Goal: Task Accomplishment & Management: Use online tool/utility

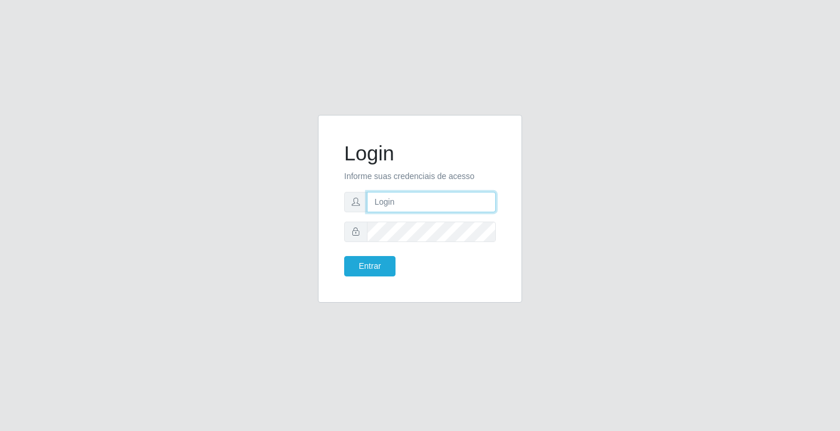
click at [431, 199] on input "text" at bounding box center [431, 202] width 129 height 20
type input "[PERSON_NAME]"
click at [344, 256] on button "Entrar" at bounding box center [369, 266] width 51 height 20
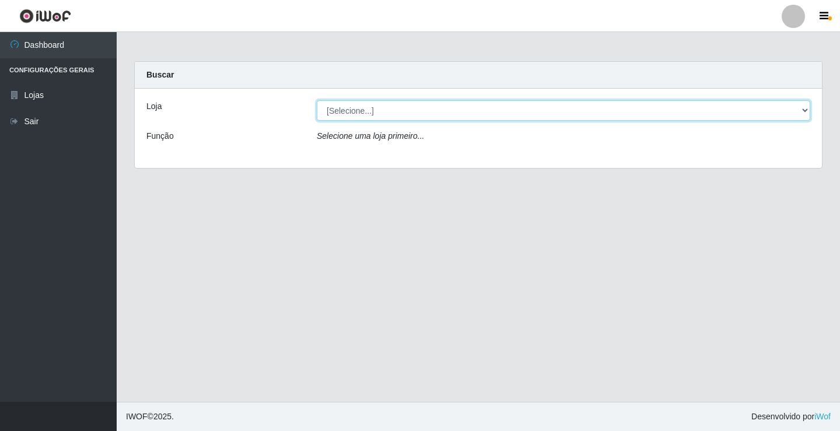
click at [362, 113] on select "[Selecione...] Ideal - Conceição" at bounding box center [563, 110] width 493 height 20
select select "231"
click at [317, 100] on select "[Selecione...] Ideal - Conceição" at bounding box center [563, 110] width 493 height 20
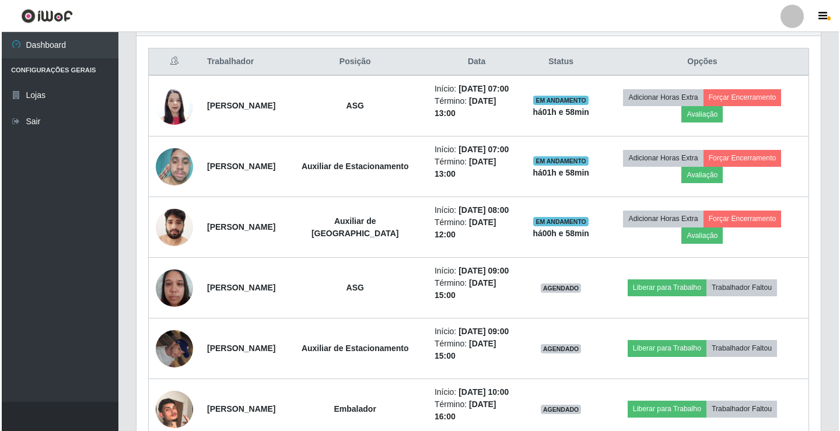
scroll to position [467, 0]
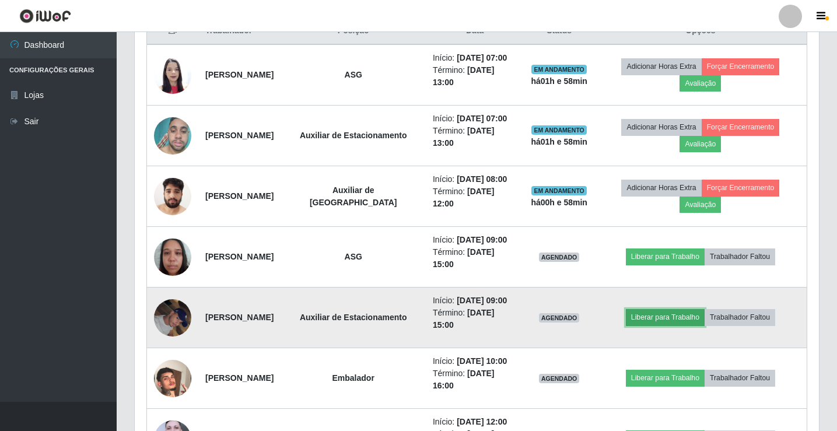
click at [659, 324] on button "Liberar para Trabalho" at bounding box center [665, 317] width 79 height 16
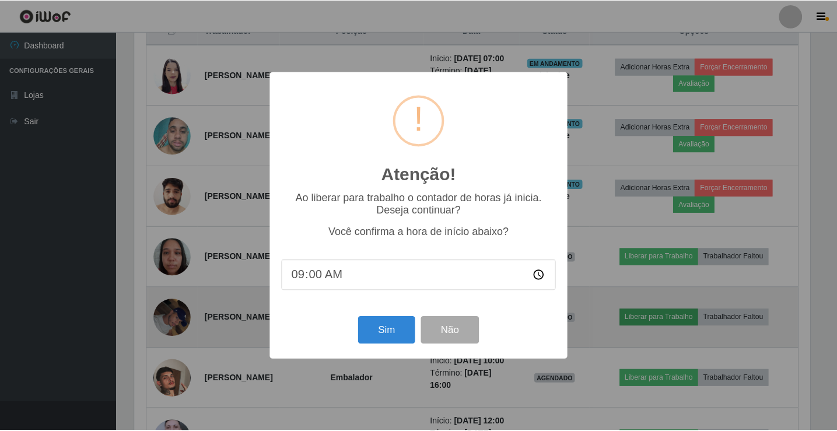
scroll to position [242, 678]
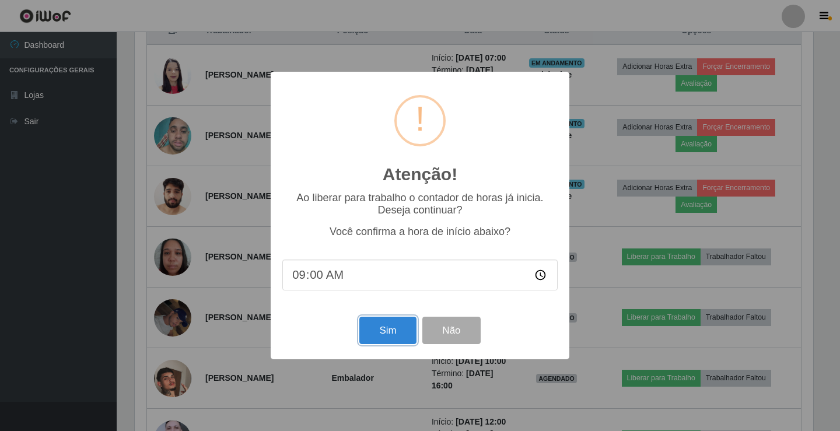
click at [381, 329] on button "Sim" at bounding box center [387, 330] width 57 height 27
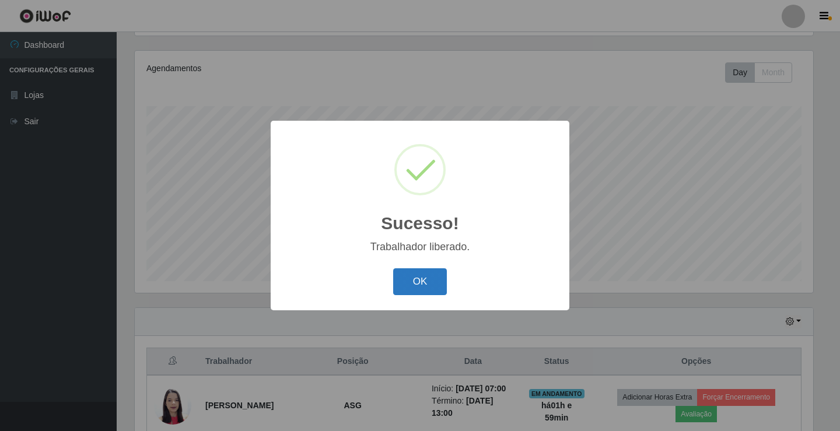
click at [443, 277] on button "OK" at bounding box center [420, 281] width 54 height 27
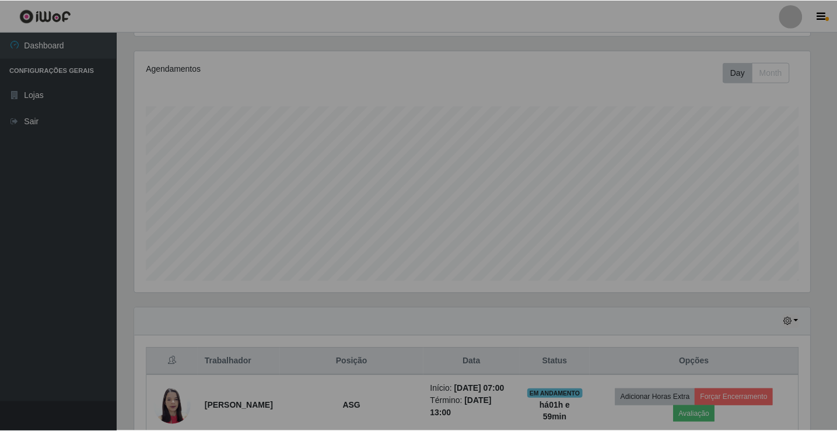
scroll to position [242, 684]
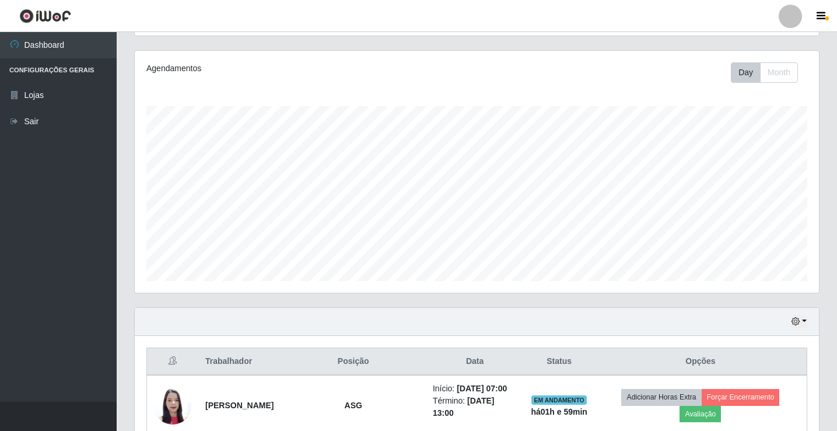
click at [798, 18] on div at bounding box center [790, 16] width 23 height 23
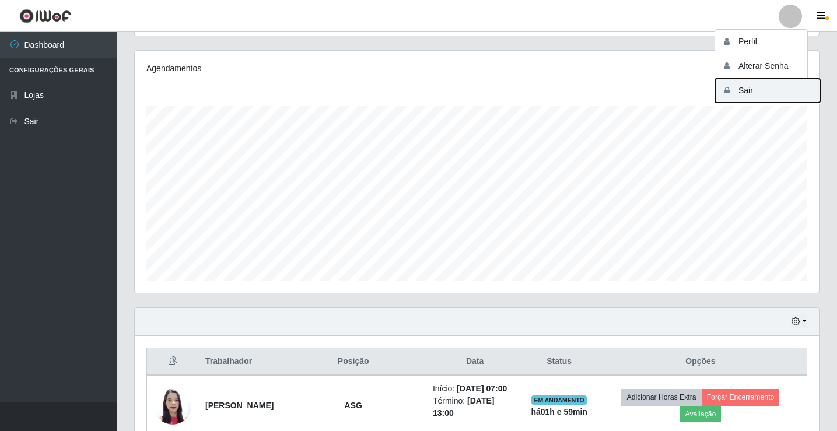
click at [774, 93] on button "Sair" at bounding box center [767, 91] width 105 height 24
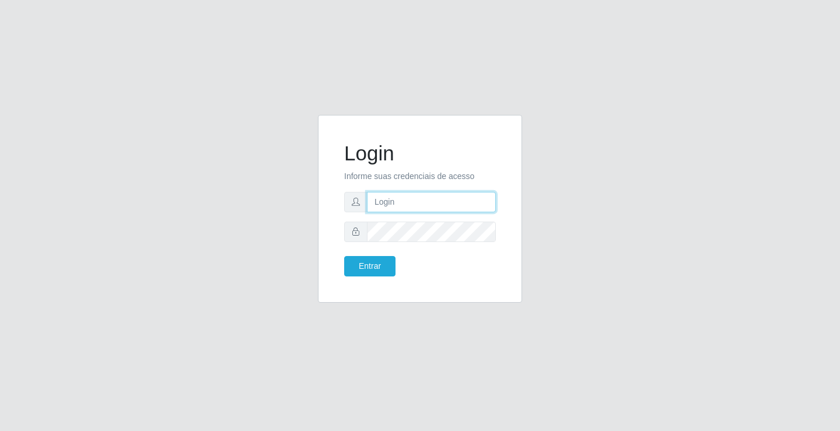
click at [434, 197] on input "text" at bounding box center [431, 202] width 129 height 20
type input "[PERSON_NAME]"
click at [344, 256] on button "Entrar" at bounding box center [369, 266] width 51 height 20
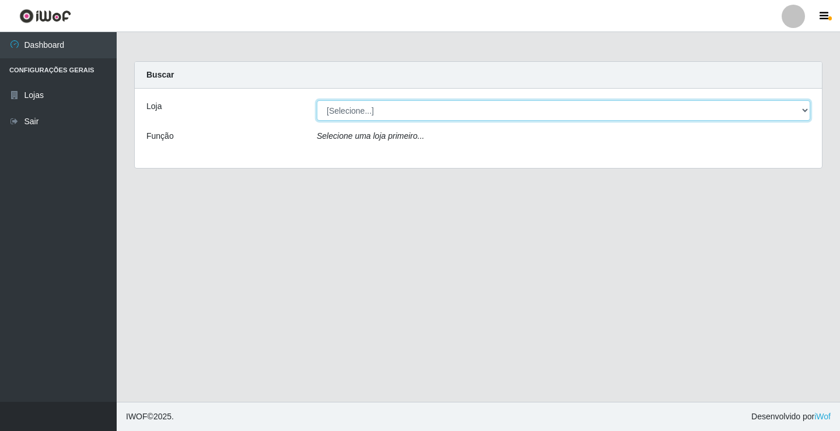
click at [402, 113] on select "[Selecione...] Ideal - Conceição" at bounding box center [563, 110] width 493 height 20
select select "231"
click at [317, 100] on select "[Selecione...] Ideal - Conceição" at bounding box center [563, 110] width 493 height 20
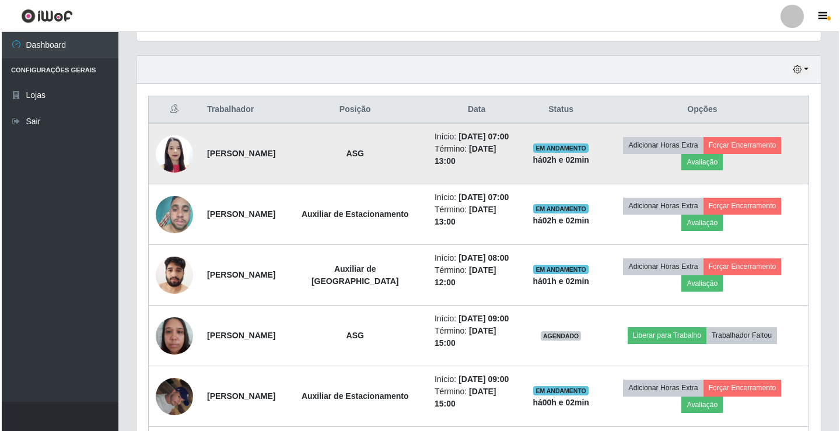
scroll to position [408, 0]
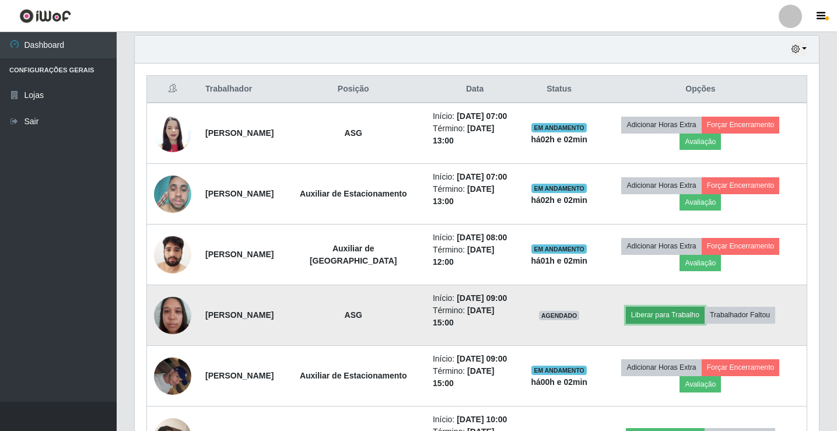
click at [686, 319] on button "Liberar para Trabalho" at bounding box center [665, 315] width 79 height 16
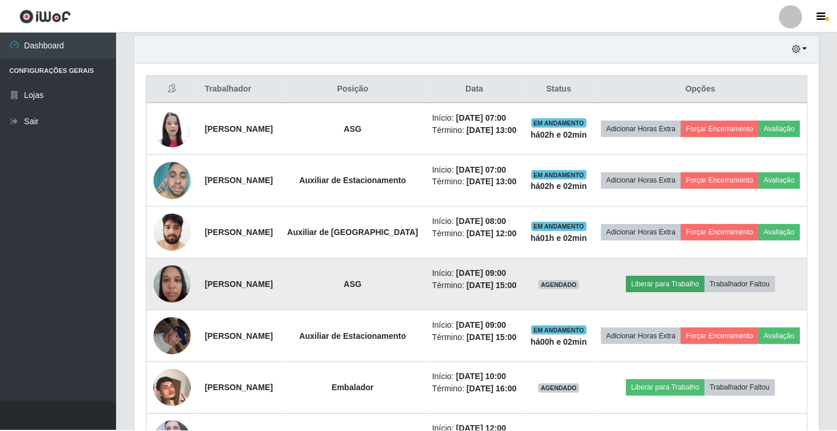
scroll to position [242, 678]
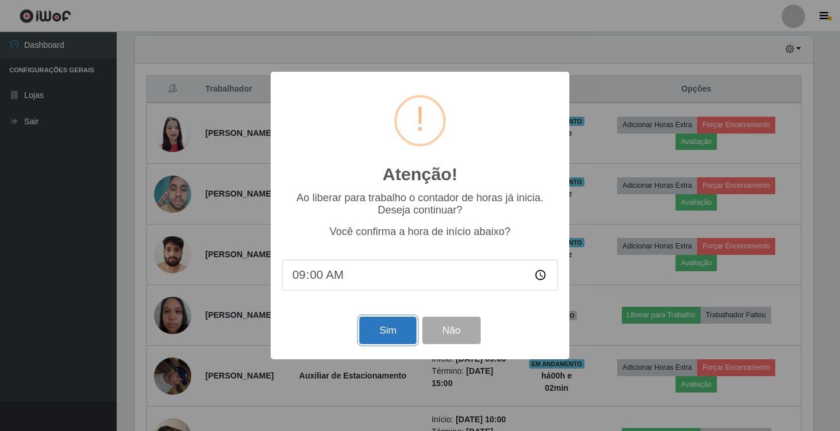
click at [384, 334] on button "Sim" at bounding box center [387, 330] width 57 height 27
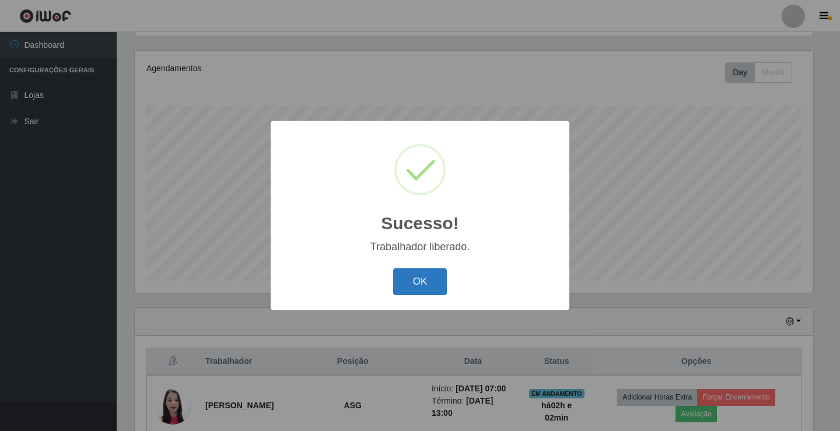
click at [430, 283] on button "OK" at bounding box center [420, 281] width 54 height 27
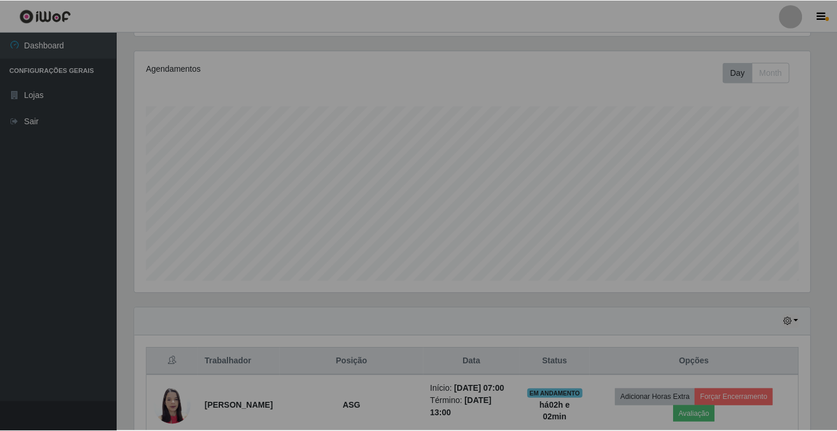
scroll to position [242, 684]
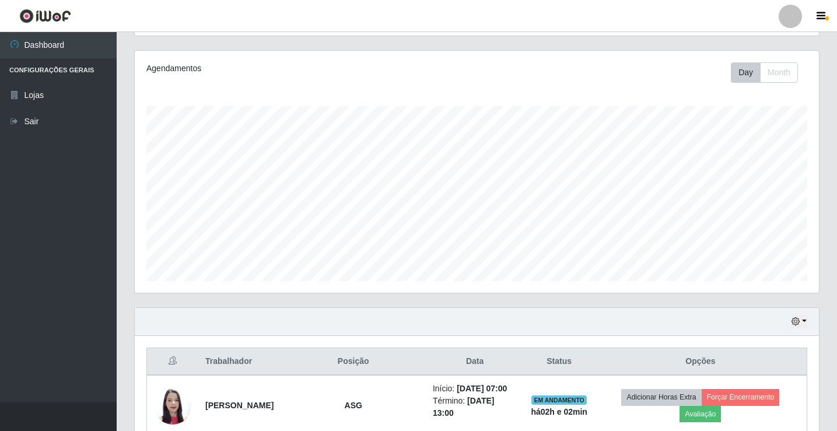
click at [797, 13] on div at bounding box center [790, 16] width 23 height 23
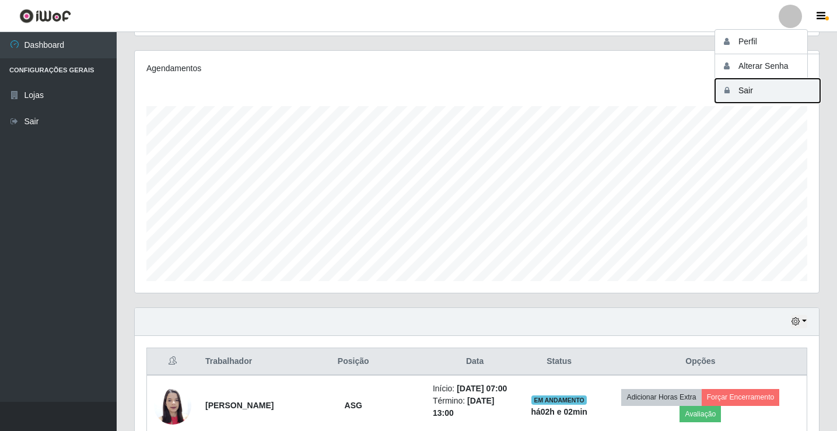
click at [764, 90] on button "Sair" at bounding box center [767, 91] width 105 height 24
